Goal: Information Seeking & Learning: Learn about a topic

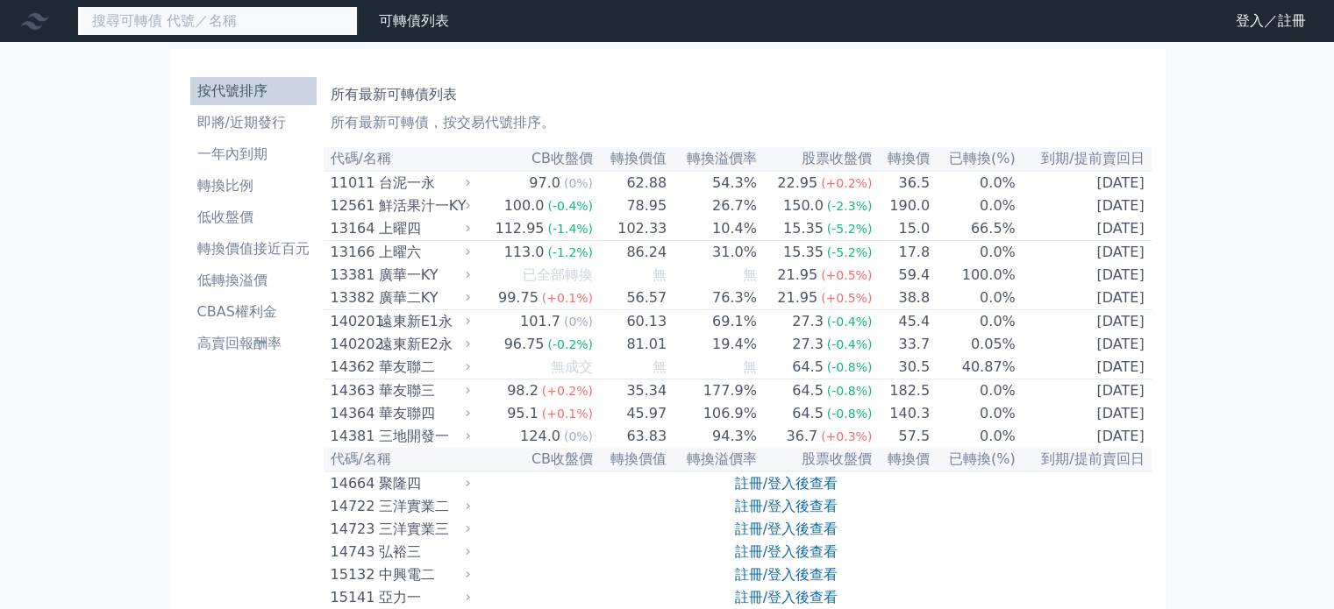
click at [232, 22] on input at bounding box center [217, 21] width 281 height 30
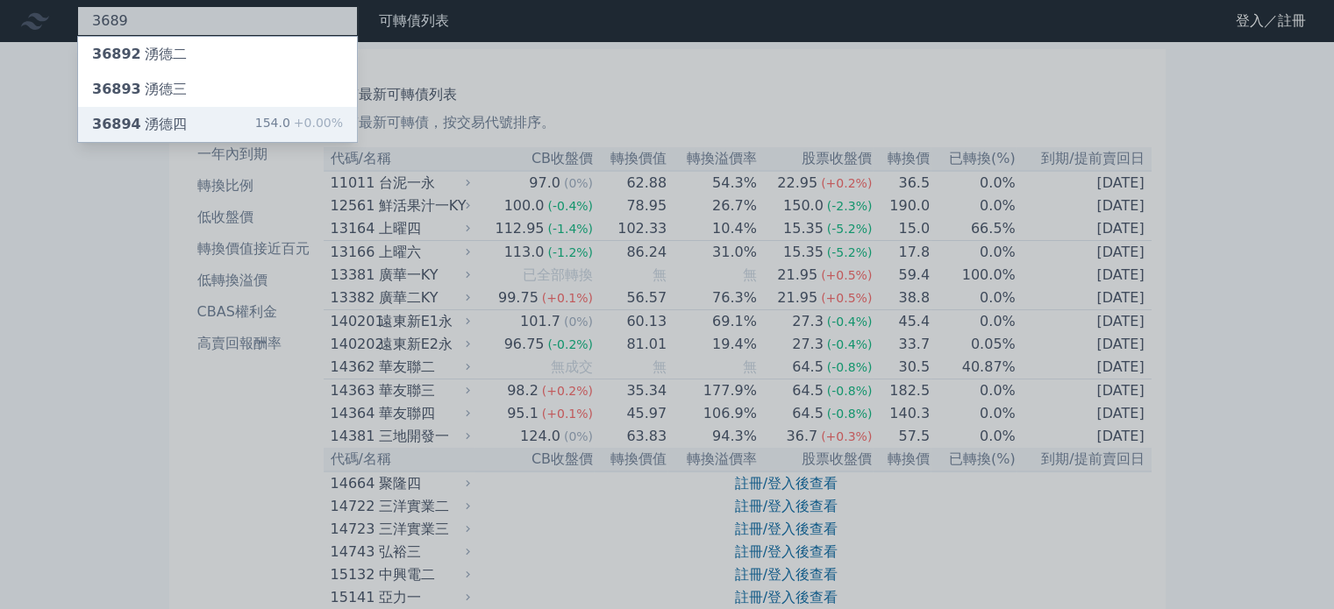
type input "3689"
click at [163, 122] on div "36894 湧德四" at bounding box center [139, 124] width 95 height 21
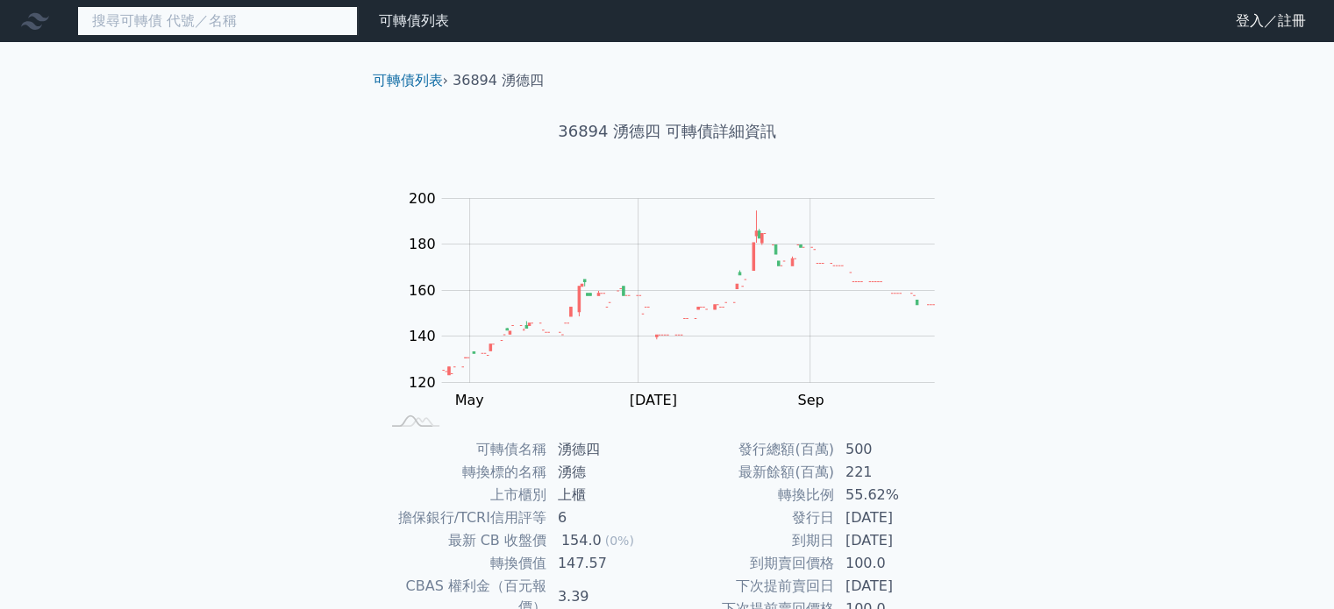
click at [165, 14] on input at bounding box center [217, 21] width 281 height 30
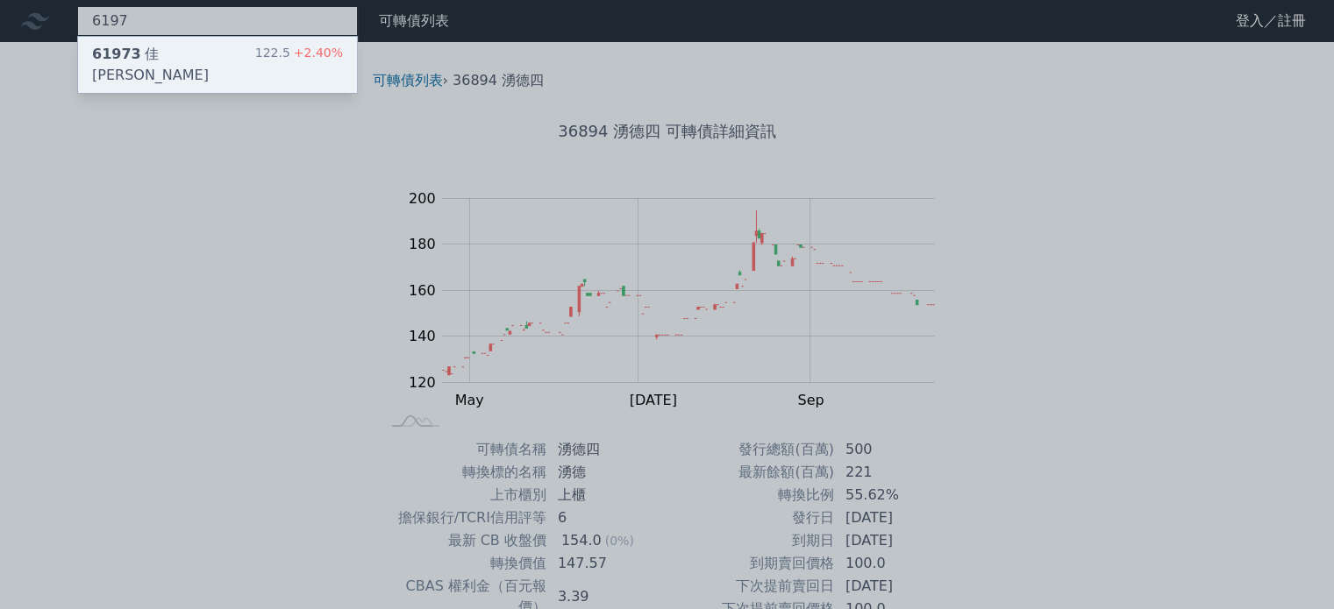
type input "6197"
click at [132, 58] on span "61973" at bounding box center [116, 54] width 49 height 17
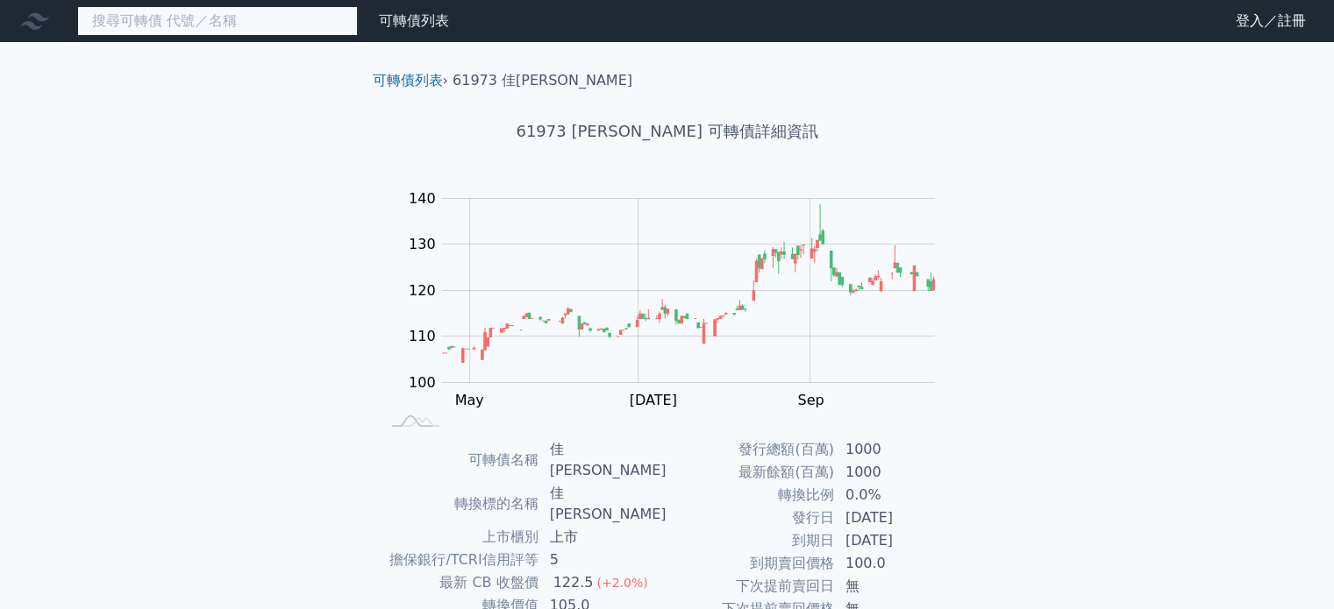
click at [204, 18] on input at bounding box center [217, 21] width 281 height 30
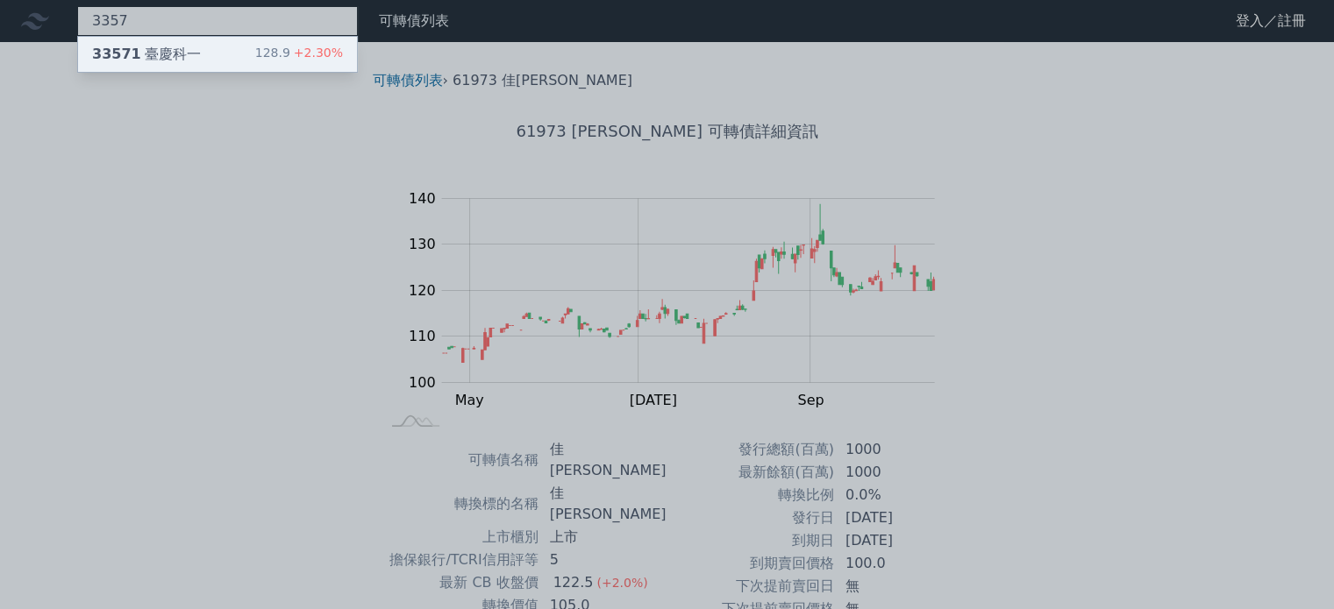
type input "3357"
click at [168, 55] on div "33571 臺慶科一" at bounding box center [146, 54] width 109 height 21
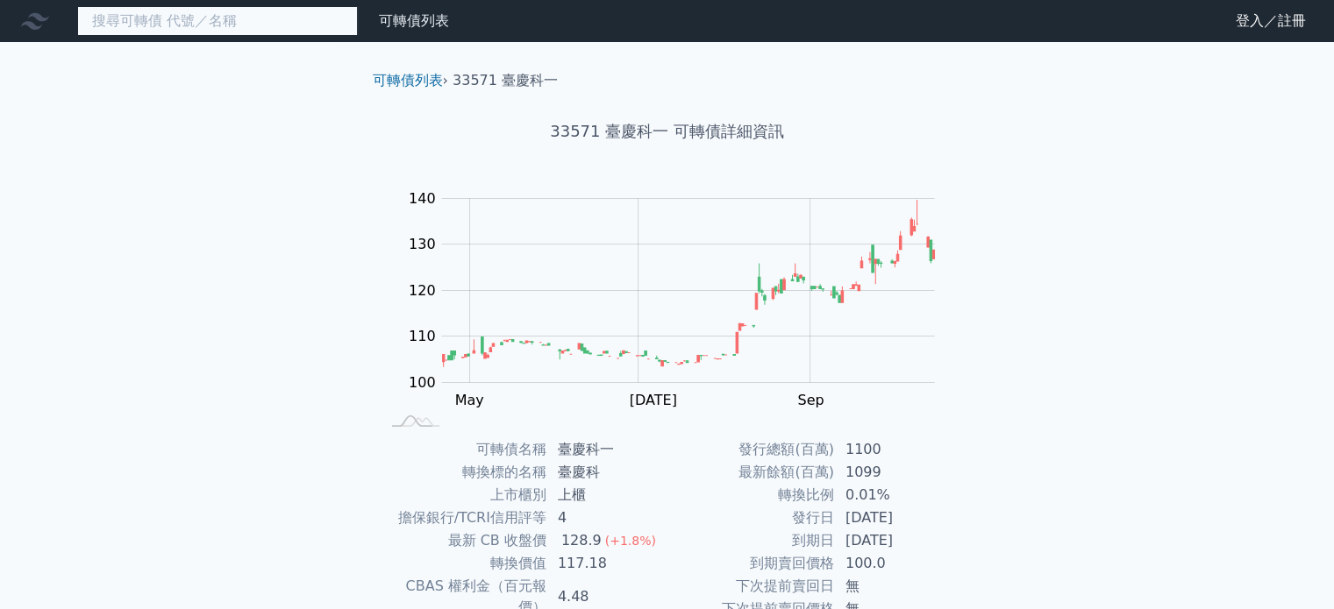
click at [230, 13] on input at bounding box center [217, 21] width 281 height 30
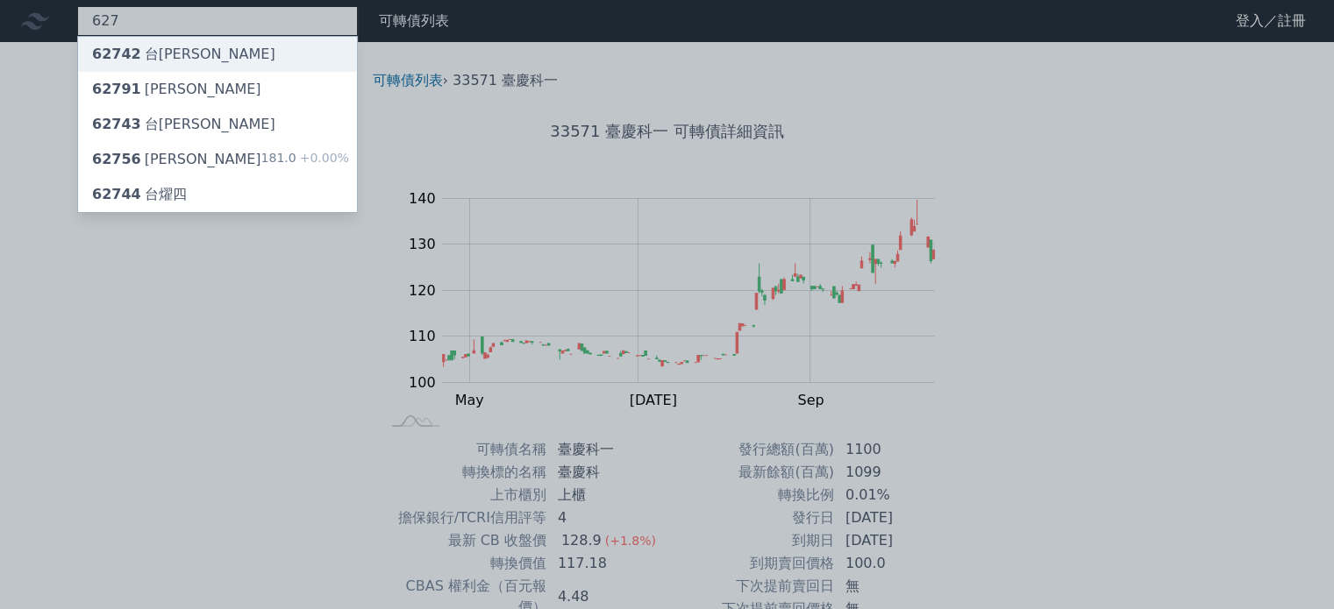
type input "627"
click at [164, 59] on div "62742 台[PERSON_NAME]" at bounding box center [183, 54] width 183 height 21
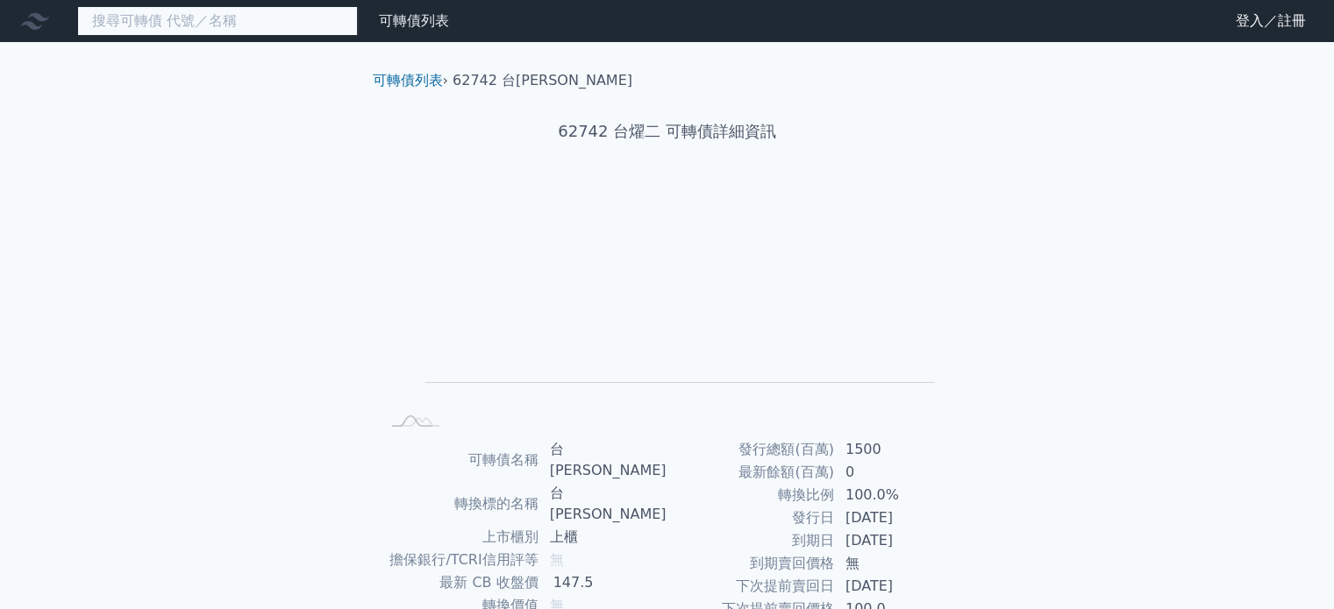
click at [229, 29] on input at bounding box center [217, 21] width 281 height 30
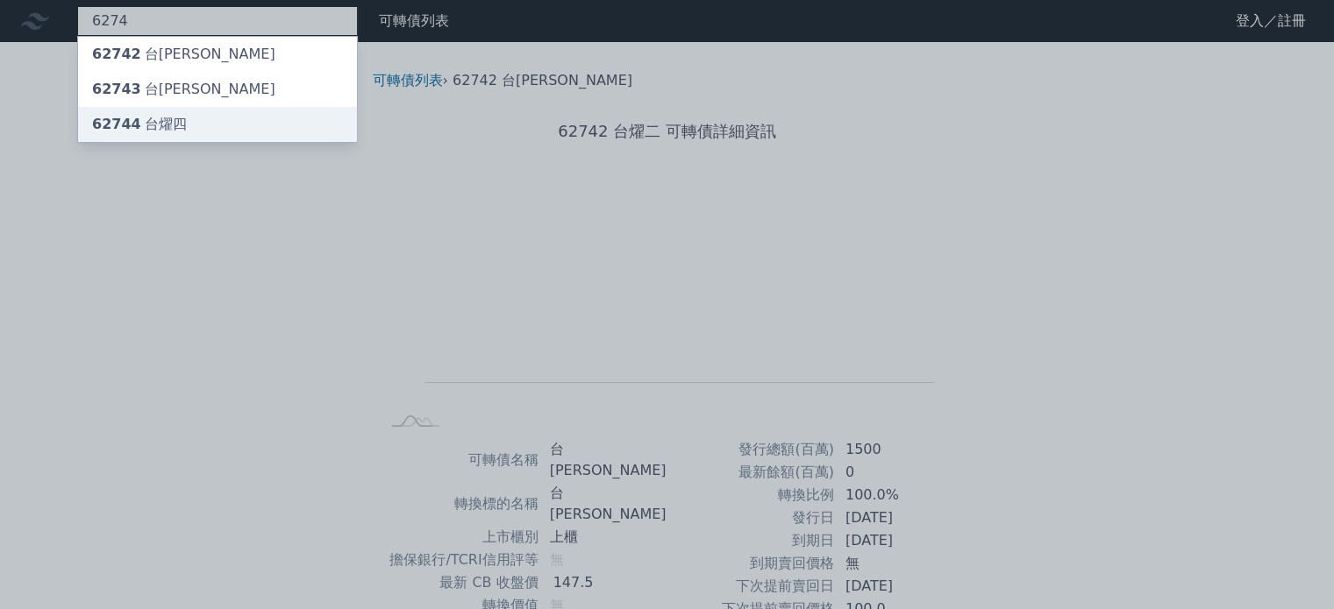
type input "6274"
click at [167, 131] on div "62744 台[PERSON_NAME]" at bounding box center [139, 124] width 95 height 21
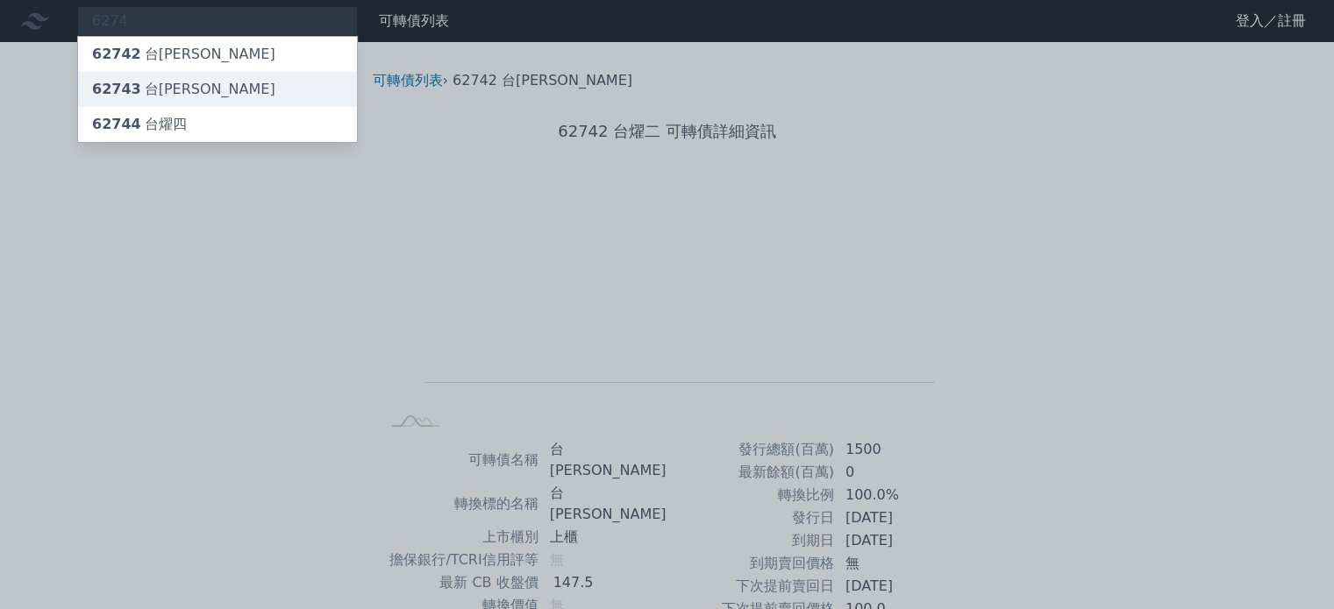
click at [110, 76] on div "62743 台[PERSON_NAME]" at bounding box center [217, 89] width 279 height 35
click at [130, 94] on span "62743" at bounding box center [116, 89] width 49 height 17
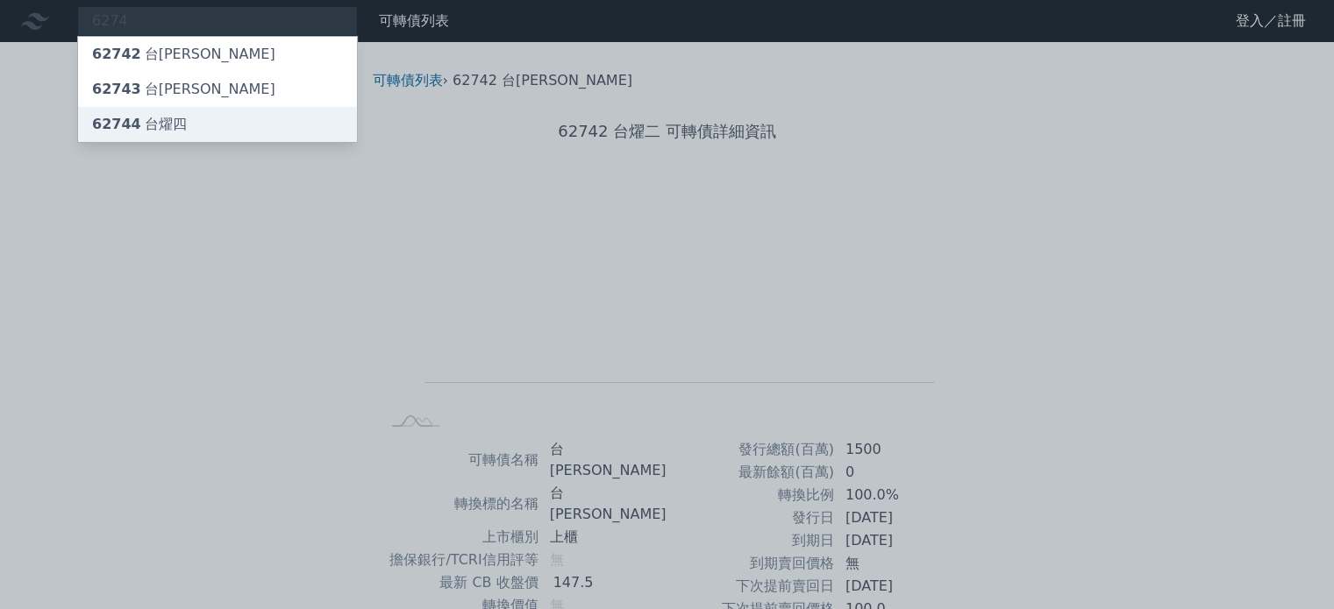
click at [108, 117] on span "62744" at bounding box center [116, 124] width 49 height 17
